Goal: Task Accomplishment & Management: Manage account settings

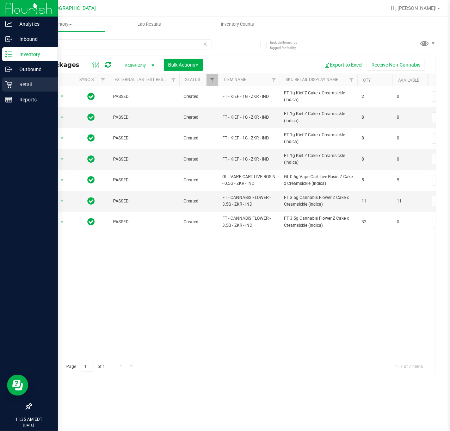
drag, startPoint x: 0, startPoint y: 0, endPoint x: 18, endPoint y: 85, distance: 86.5
click at [26, 88] on p "Retail" at bounding box center [33, 84] width 42 height 8
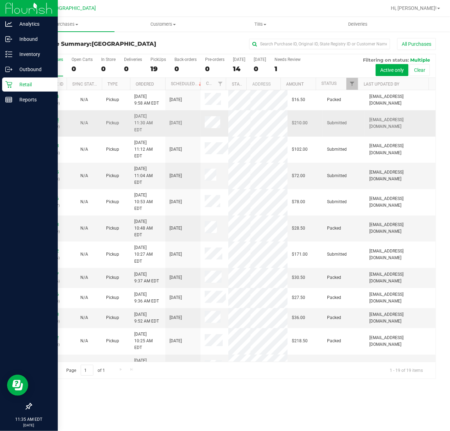
click at [43, 117] on link "11827928" at bounding box center [49, 119] width 20 height 5
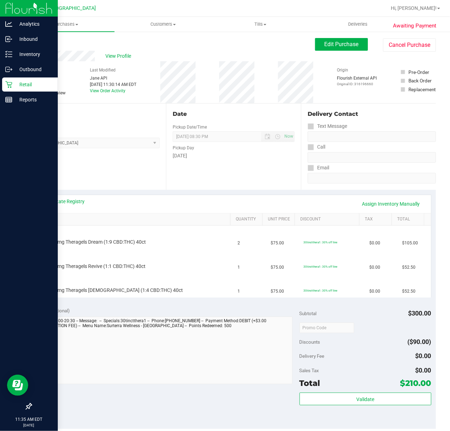
click at [197, 178] on div "Date Pickup Date/Time [DATE] Now [DATE] 08:30 PM Now Pickup Day [DATE]" at bounding box center [233, 147] width 135 height 86
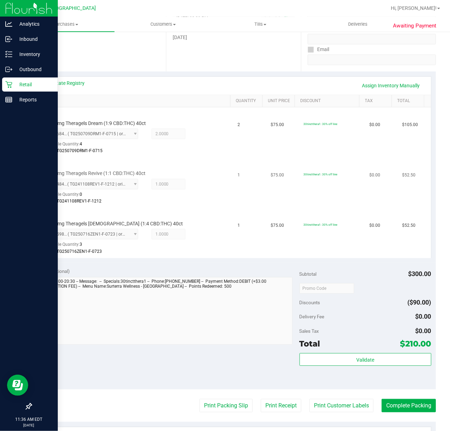
scroll to position [188, 0]
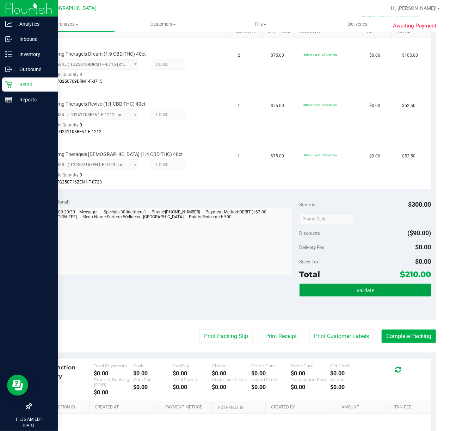
click at [370, 292] on button "Validate" at bounding box center [365, 290] width 132 height 13
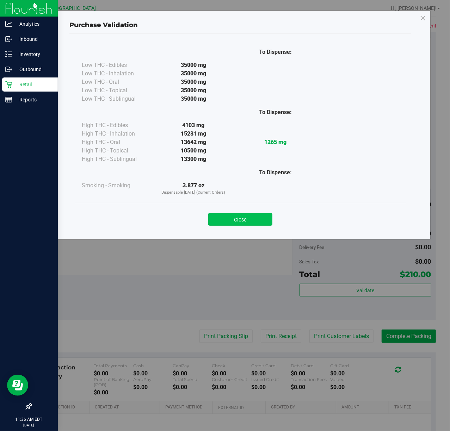
click at [227, 221] on button "Close" at bounding box center [240, 219] width 64 height 13
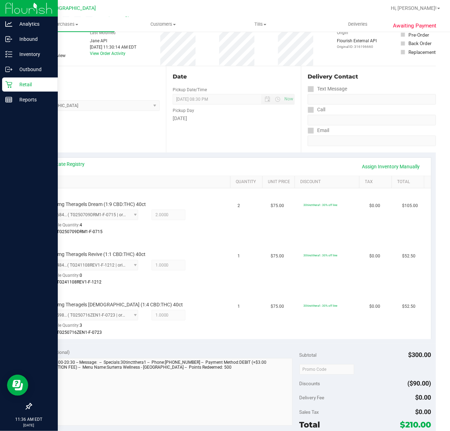
scroll to position [0, 0]
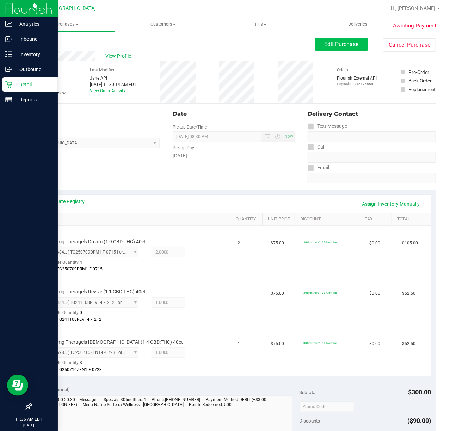
click at [329, 51] on div "Edit Purchase Cancel Purchase" at bounding box center [375, 45] width 121 height 14
click at [329, 50] on button "Edit Purchase" at bounding box center [341, 44] width 53 height 13
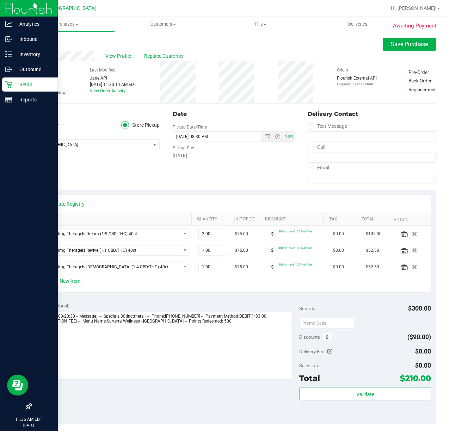
click at [326, 343] on div "Discounts" at bounding box center [315, 337] width 33 height 13
click at [326, 340] on icon at bounding box center [327, 337] width 3 height 5
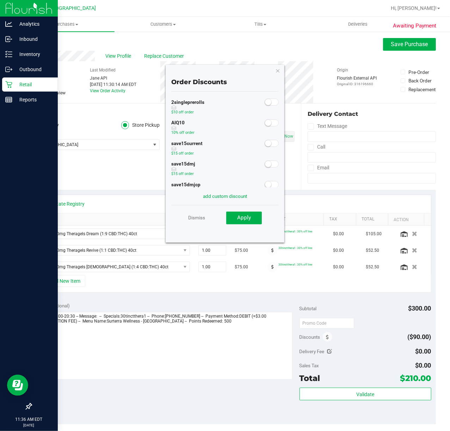
click at [265, 124] on small at bounding box center [268, 123] width 6 height 6
click at [243, 219] on span "Apply" at bounding box center [244, 218] width 14 height 6
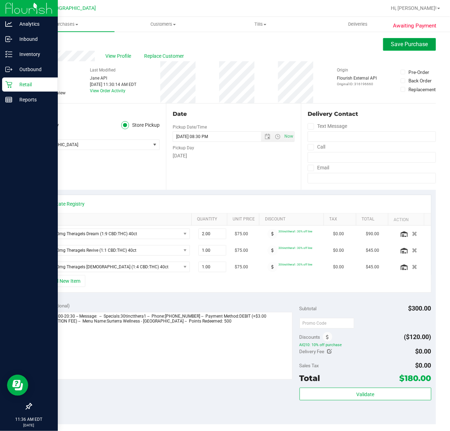
click at [391, 45] on span "Save Purchase" at bounding box center [409, 44] width 37 height 7
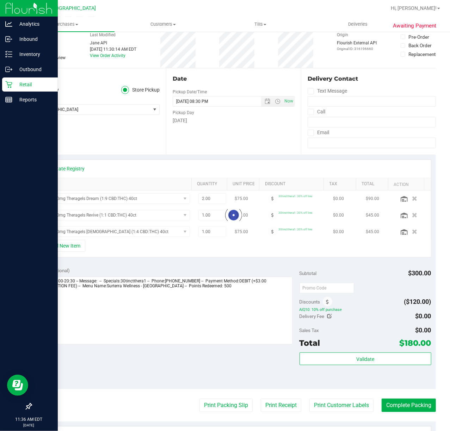
scroll to position [141, 0]
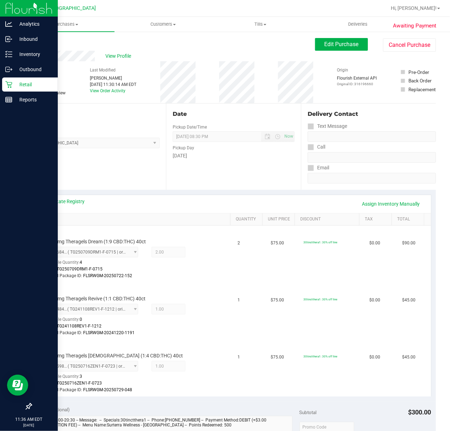
scroll to position [188, 0]
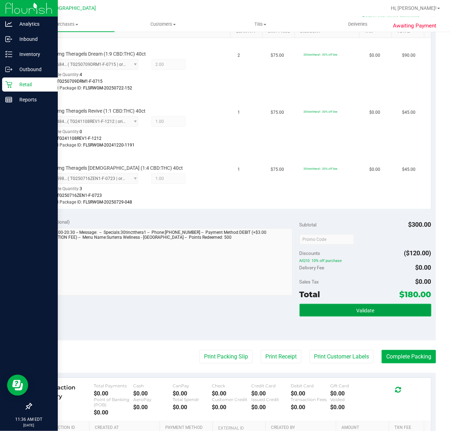
click at [357, 305] on button "Validate" at bounding box center [365, 310] width 132 height 13
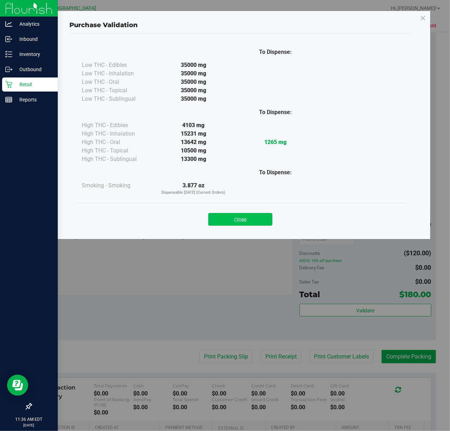
click at [255, 223] on button "Close" at bounding box center [240, 219] width 64 height 13
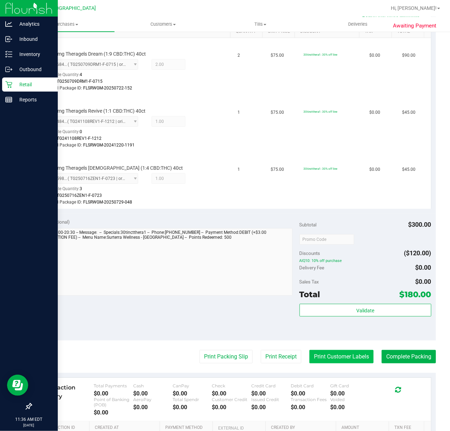
click at [332, 361] on button "Print Customer Labels" at bounding box center [341, 356] width 64 height 13
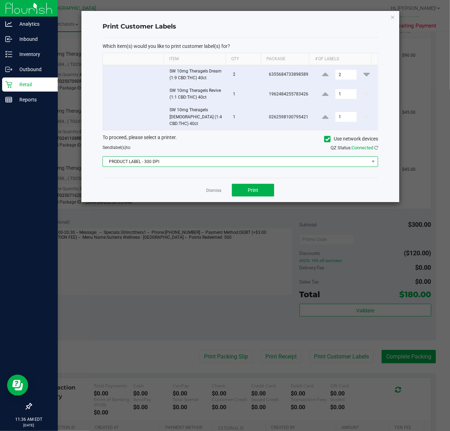
click at [222, 157] on span "PRODUCT LABEL - 300 DPI" at bounding box center [236, 162] width 266 height 10
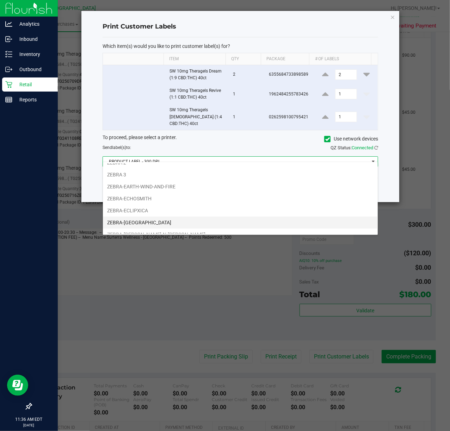
scroll to position [27, 0]
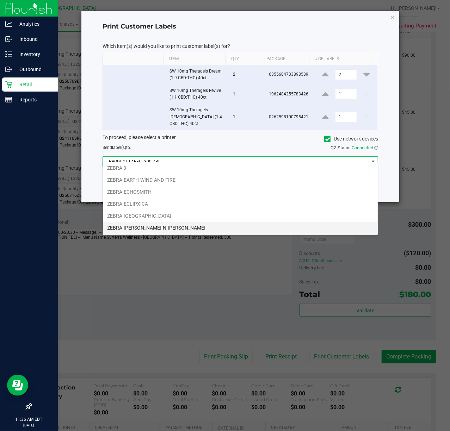
click at [172, 225] on li "ZEBRA-[PERSON_NAME]-N-[PERSON_NAME]" at bounding box center [240, 228] width 275 height 12
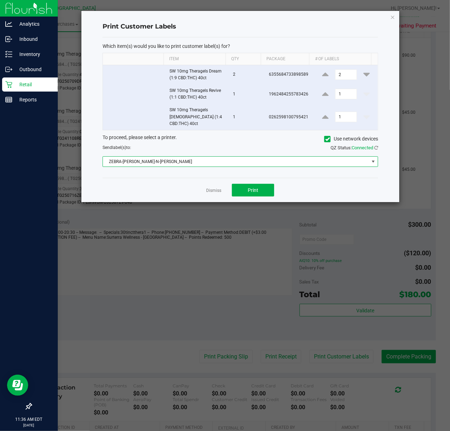
click at [246, 198] on ngb-modal-window "Print Customer Labels Which item(s) would you like to print customer label(s) f…" at bounding box center [227, 215] width 455 height 431
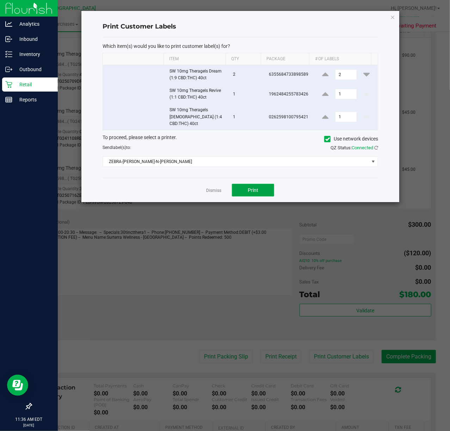
click at [244, 190] on button "Print" at bounding box center [253, 190] width 42 height 13
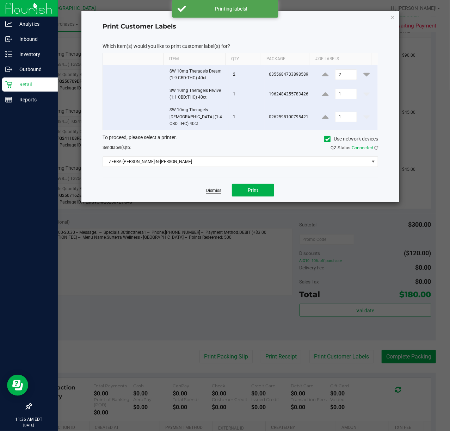
click at [209, 188] on link "Dismiss" at bounding box center [213, 191] width 15 height 6
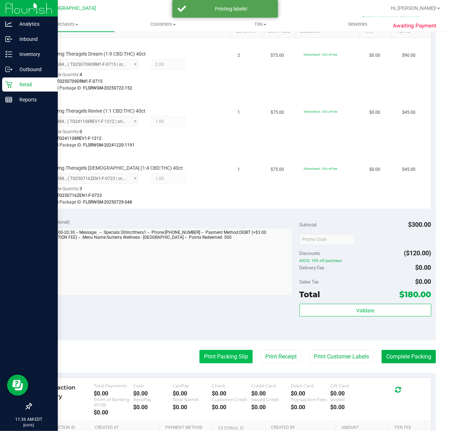
click at [216, 355] on button "Print Packing Slip" at bounding box center [225, 356] width 53 height 13
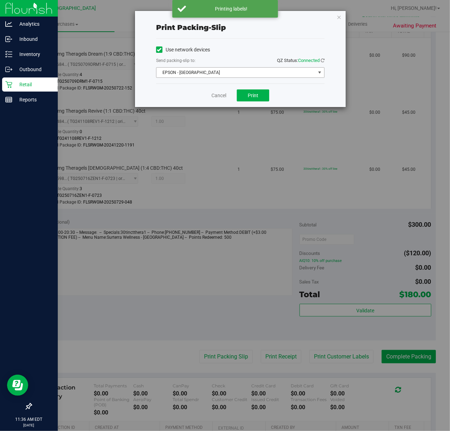
click at [231, 73] on span "EPSON - [GEOGRAPHIC_DATA]" at bounding box center [235, 73] width 159 height 10
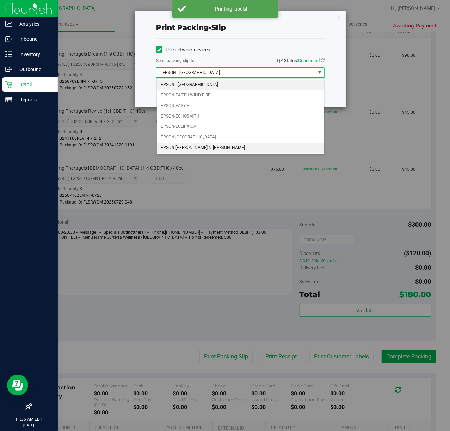
click at [212, 151] on li "EPSON-[PERSON_NAME]-N-[PERSON_NAME]" at bounding box center [240, 148] width 167 height 11
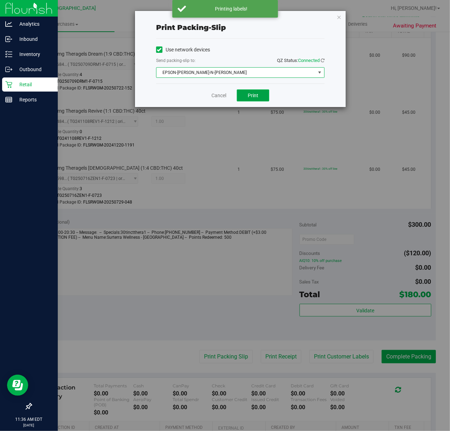
click at [257, 91] on button "Print" at bounding box center [253, 95] width 32 height 12
click at [316, 91] on div "Cancel Print" at bounding box center [240, 95] width 168 height 24
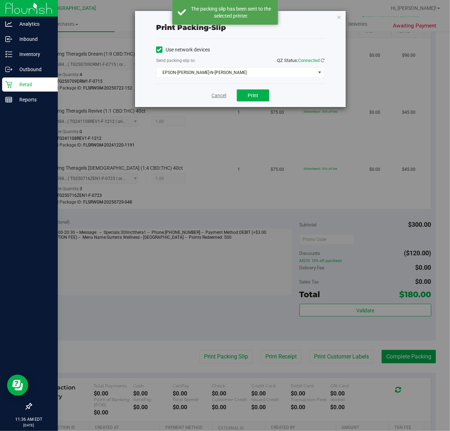
click at [218, 93] on link "Cancel" at bounding box center [218, 95] width 15 height 7
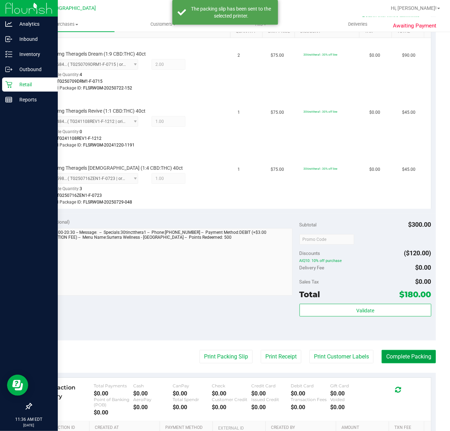
click at [406, 361] on button "Complete Packing" at bounding box center [408, 356] width 54 height 13
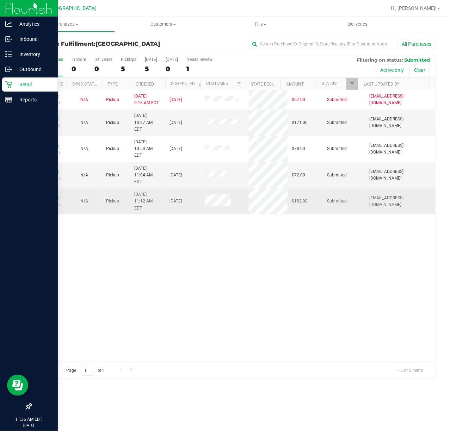
click at [56, 195] on link "11827788" at bounding box center [49, 197] width 20 height 5
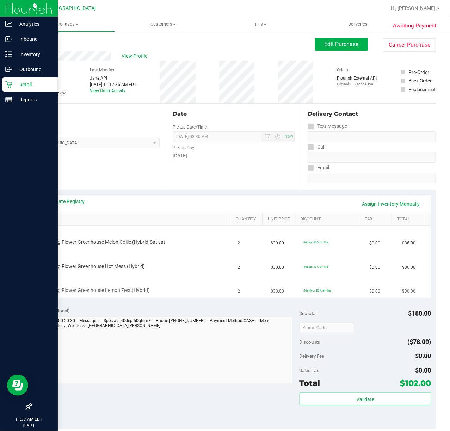
click at [174, 294] on div at bounding box center [129, 294] width 170 height 0
click at [242, 185] on div "Date Pickup Date/Time [DATE] Now [DATE] 08:30 PM Now Pickup Day [DATE]" at bounding box center [233, 147] width 135 height 86
click at [243, 187] on div "Date Pickup Date/Time [DATE] Now [DATE] 08:30 PM Now Pickup Day [DATE]" at bounding box center [233, 147] width 135 height 86
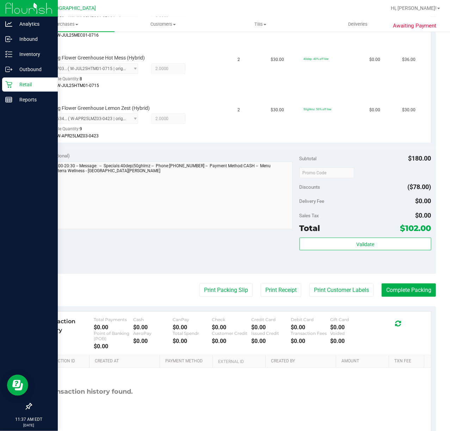
scroll to position [261, 0]
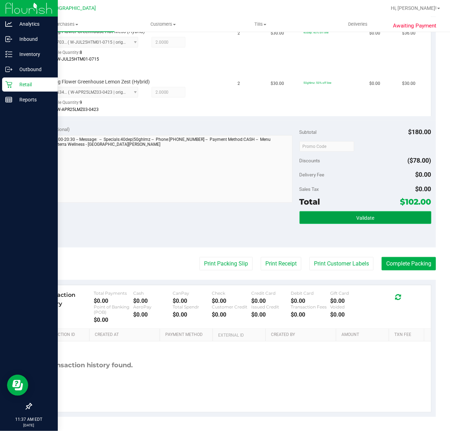
click at [371, 220] on button "Validate" at bounding box center [365, 217] width 132 height 13
click at [268, 223] on div "Notes (optional) Subtotal $180.00 Discounts ($78.00) Delivery Fee $0.00 Sales T…" at bounding box center [233, 184] width 405 height 127
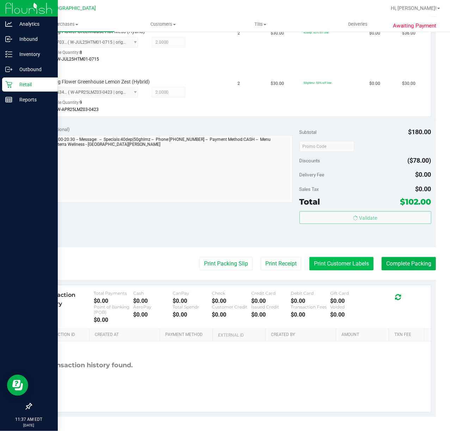
click at [339, 264] on button "Print Customer Labels" at bounding box center [341, 263] width 64 height 13
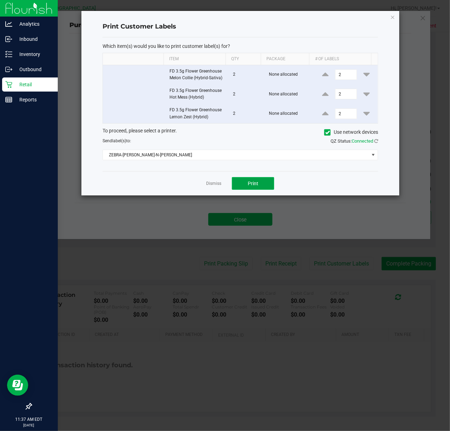
click at [254, 185] on span "Print" at bounding box center [253, 184] width 11 height 6
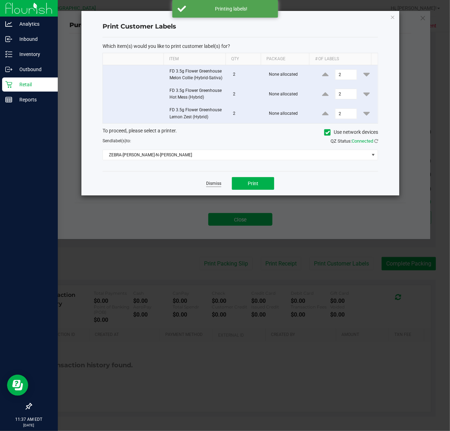
click at [216, 184] on link "Dismiss" at bounding box center [213, 184] width 15 height 6
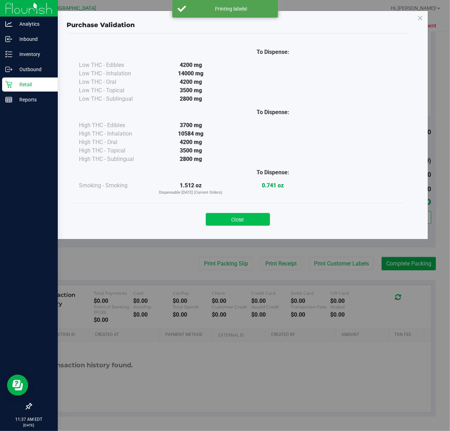
click at [243, 216] on button "Close" at bounding box center [238, 219] width 64 height 13
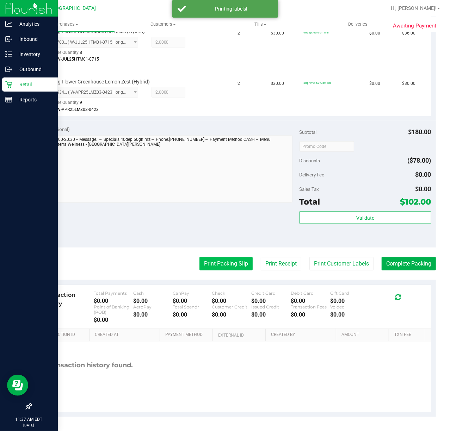
click at [221, 261] on button "Print Packing Slip" at bounding box center [225, 263] width 53 height 13
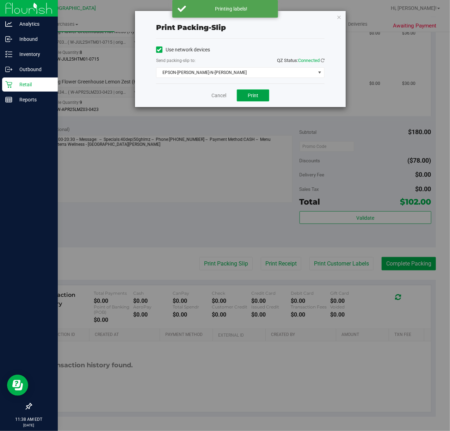
click at [248, 95] on span "Print" at bounding box center [253, 96] width 11 height 6
click at [322, 102] on div "Cancel Print" at bounding box center [240, 95] width 168 height 24
click at [216, 93] on link "Cancel" at bounding box center [218, 95] width 15 height 7
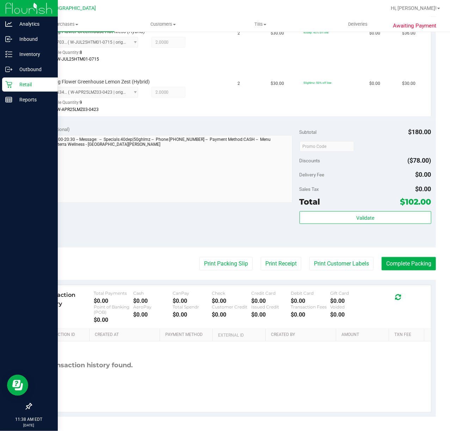
drag, startPoint x: 378, startPoint y: 248, endPoint x: 389, endPoint y: 266, distance: 20.2
click at [379, 250] on purchase-details "Back Edit Purchase Cancel Purchase View Profile # 11827788 BioTrack ID: - Submi…" at bounding box center [233, 97] width 405 height 639
click at [389, 266] on button "Complete Packing" at bounding box center [408, 263] width 54 height 13
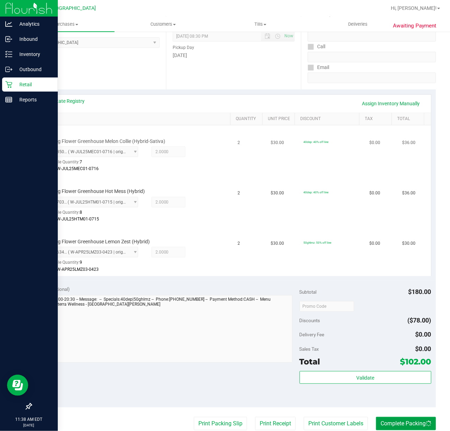
scroll to position [0, 0]
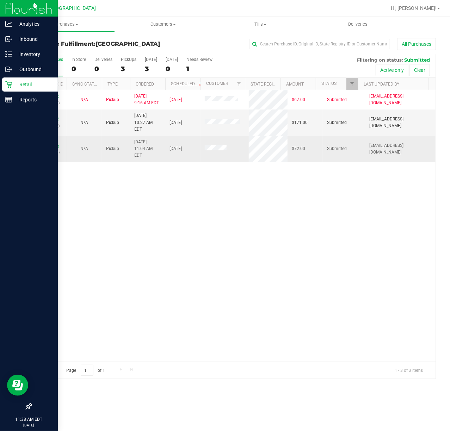
click at [52, 143] on link "11827735" at bounding box center [49, 145] width 20 height 5
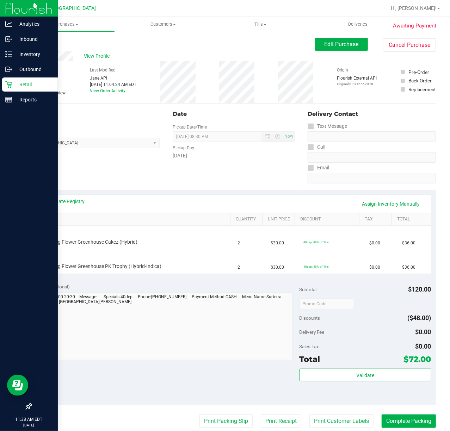
click at [39, 40] on link "Back" at bounding box center [36, 42] width 11 height 5
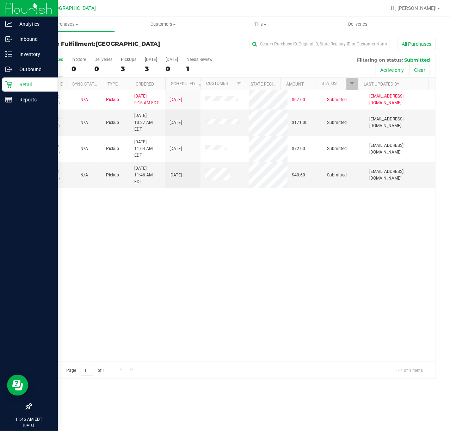
drag, startPoint x: 251, startPoint y: 291, endPoint x: 12, endPoint y: 264, distance: 241.0
click at [251, 292] on div "11826252 (316507147) N/A Pickup [DATE] 9:16 AM EDT 8/22/2025 $67.00 Submitted […" at bounding box center [233, 226] width 404 height 272
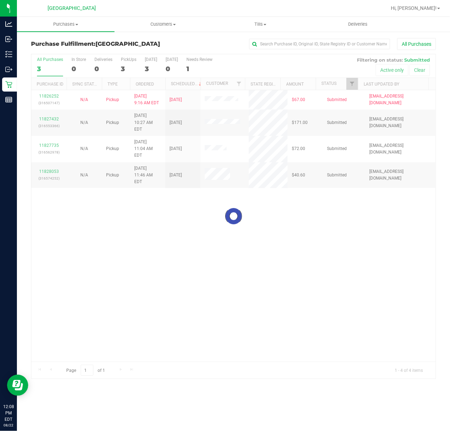
click at [73, 226] on div at bounding box center [233, 216] width 404 height 324
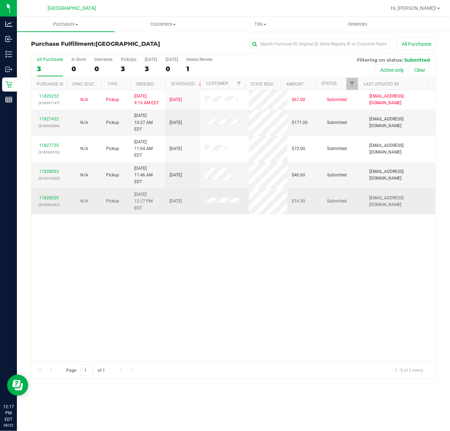
click at [44, 195] on div "11828320 (316582422)" at bounding box center [49, 201] width 27 height 13
click at [54, 195] on link "11828320" at bounding box center [49, 197] width 20 height 5
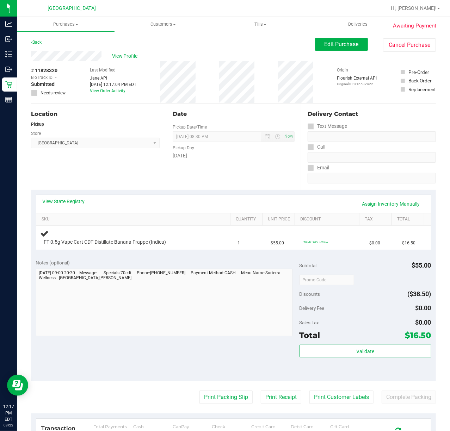
click at [189, 167] on div "Date Pickup Date/Time [DATE] Now [DATE] 08:30 PM Now Pickup Day [DATE]" at bounding box center [233, 147] width 135 height 86
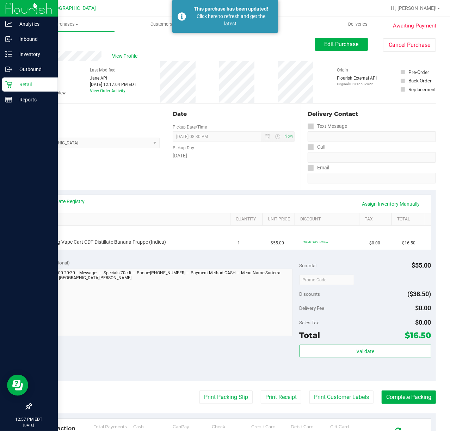
click at [13, 79] on div "Retail" at bounding box center [30, 84] width 56 height 14
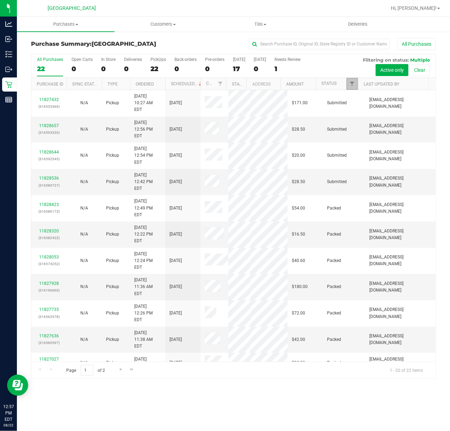
click at [347, 86] on link "Filter" at bounding box center [352, 84] width 12 height 12
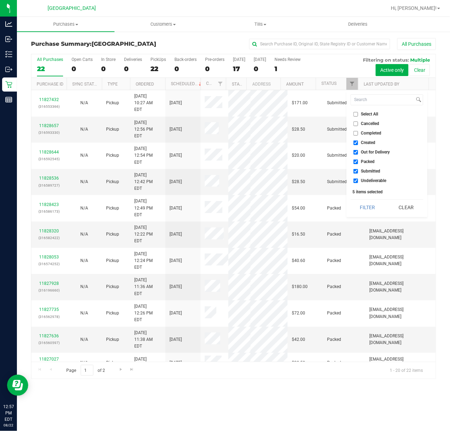
click at [364, 161] on span "Packed" at bounding box center [368, 162] width 14 height 4
click at [358, 161] on input "Packed" at bounding box center [355, 162] width 5 height 5
checkbox input "false"
click at [369, 199] on div "Select All Cancelled Completed Created Out for Delivery Packed Submitted Undeli…" at bounding box center [386, 153] width 81 height 127
click at [368, 205] on button "Filter" at bounding box center [367, 207] width 34 height 15
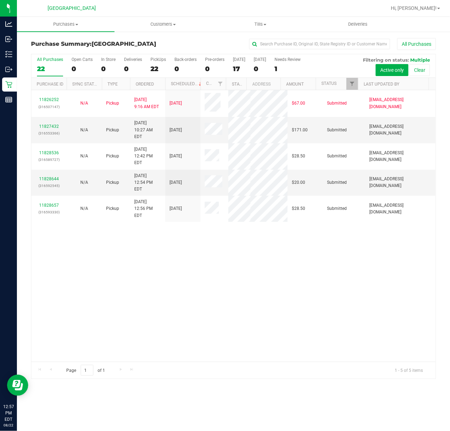
click at [240, 258] on div "11826252 (316507147) N/A Pickup [DATE] 9:16 AM EDT 8/22/2025 $67.00 Submitted […" at bounding box center [233, 226] width 404 height 272
click at [57, 124] on link "11827432" at bounding box center [49, 126] width 20 height 5
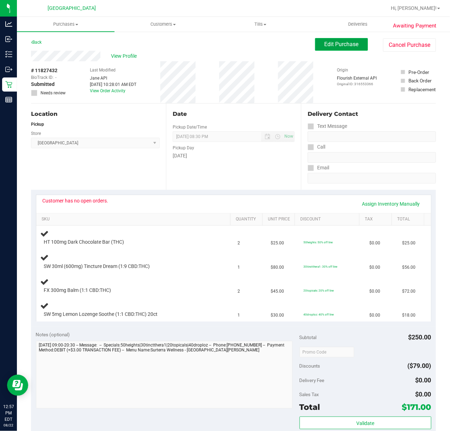
click at [348, 48] on button "Edit Purchase" at bounding box center [341, 44] width 53 height 13
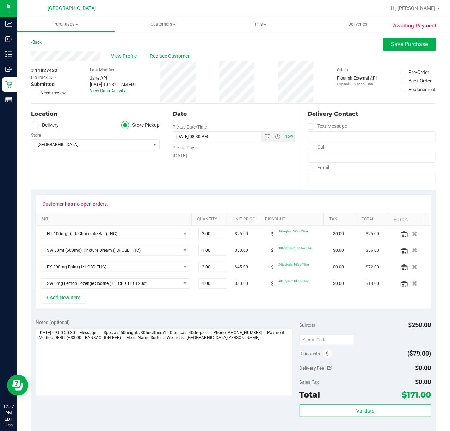
click at [38, 95] on label "Needs review" at bounding box center [48, 93] width 35 height 6
click at [0, 0] on input "Needs review" at bounding box center [0, 0] width 0 height 0
